Goal: Find specific page/section: Find specific page/section

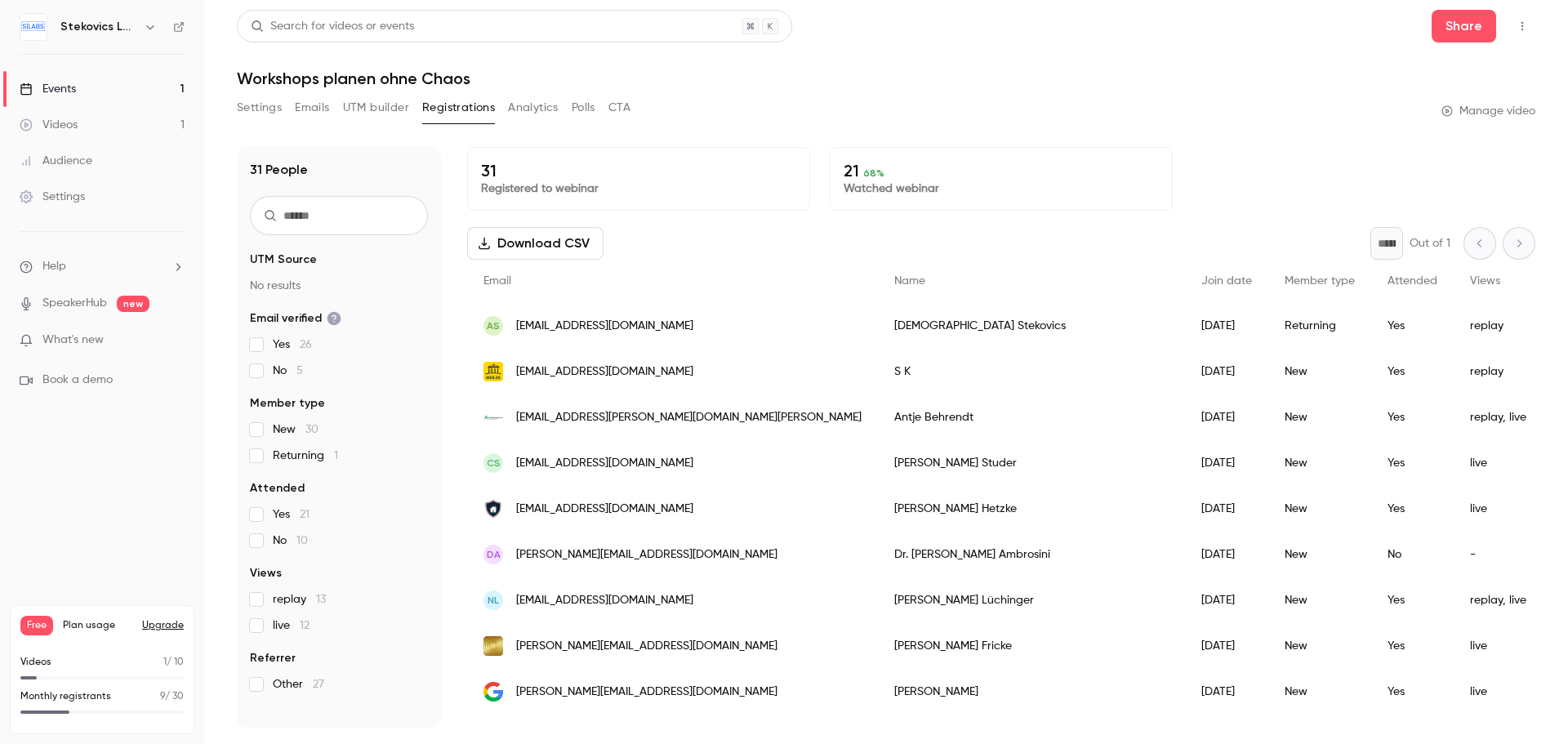
click at [43, 83] on div "Events" at bounding box center [47, 89] width 57 height 16
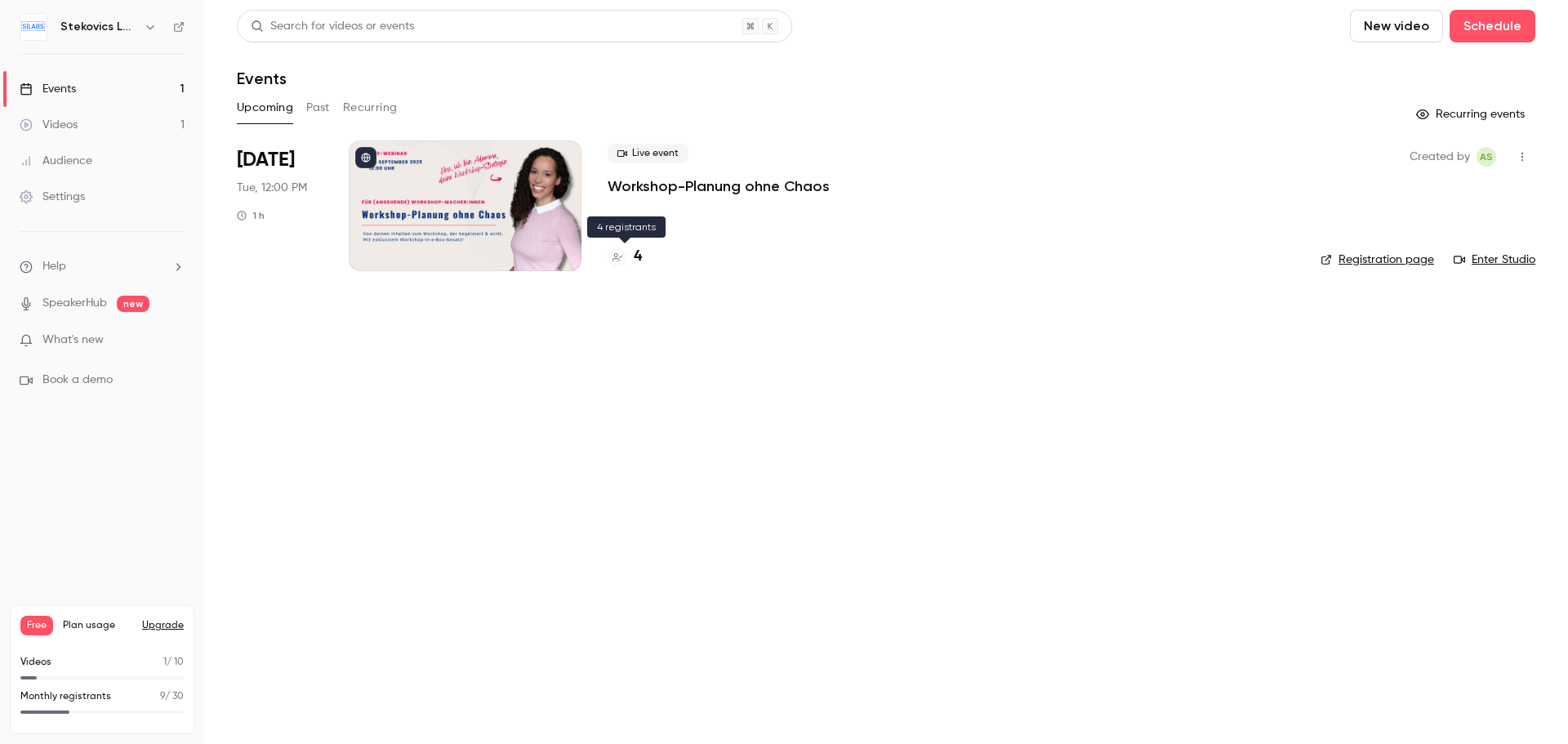
click at [638, 257] on h4 "4" at bounding box center [638, 256] width 8 height 22
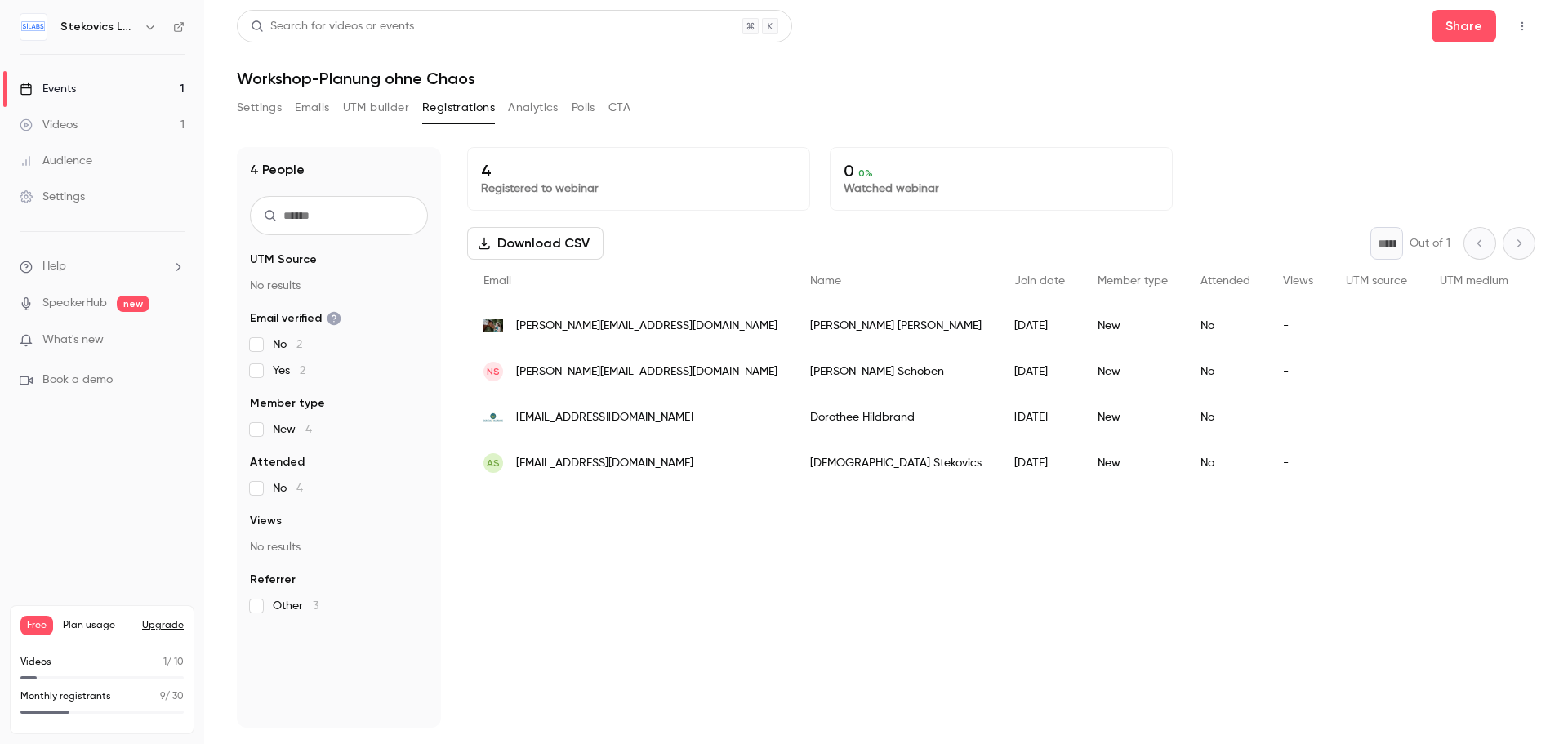
click at [73, 86] on div "Events" at bounding box center [47, 89] width 57 height 16
